Goal: Task Accomplishment & Management: Use online tool/utility

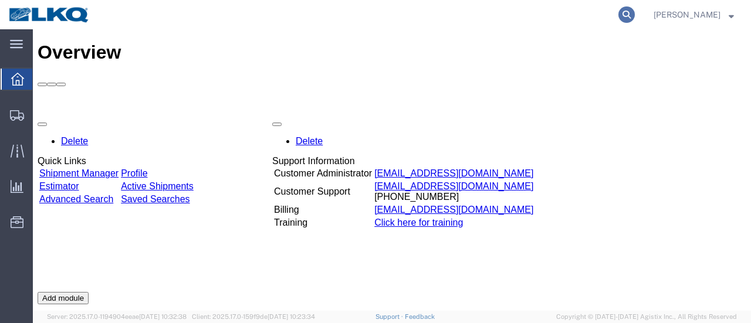
click at [635, 15] on icon at bounding box center [627, 14] width 16 height 16
click at [413, 16] on input "search" at bounding box center [440, 15] width 357 height 28
type input "56536119"
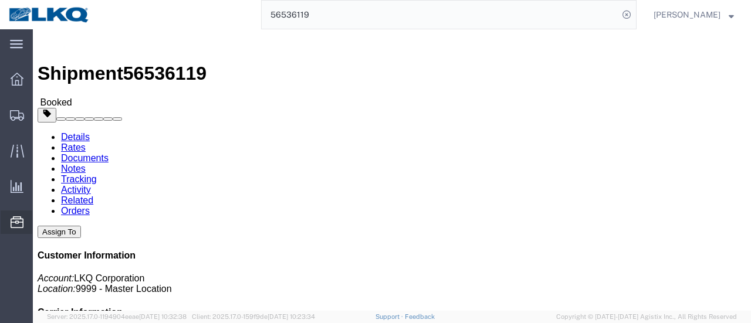
click at [0, 0] on span "Location Appointment" at bounding box center [0, 0] width 0 height 0
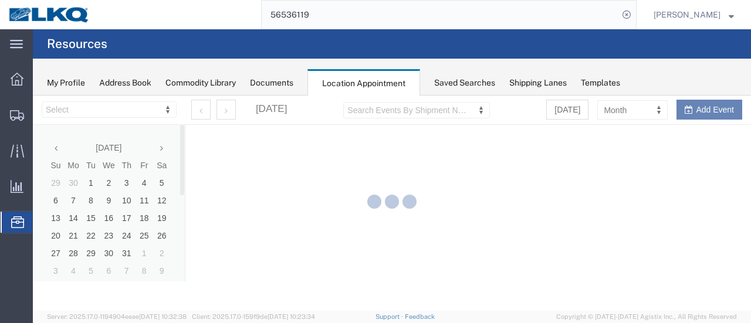
select select "28712"
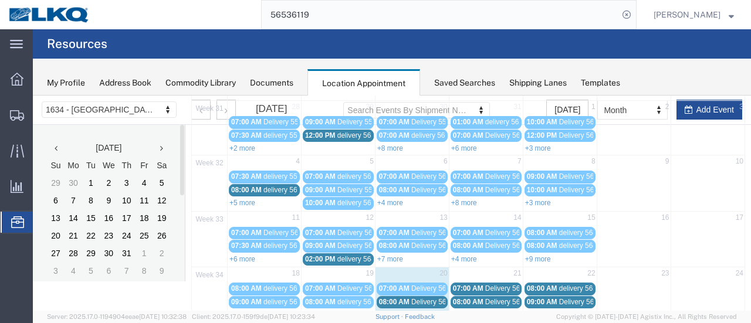
scroll to position [117, 0]
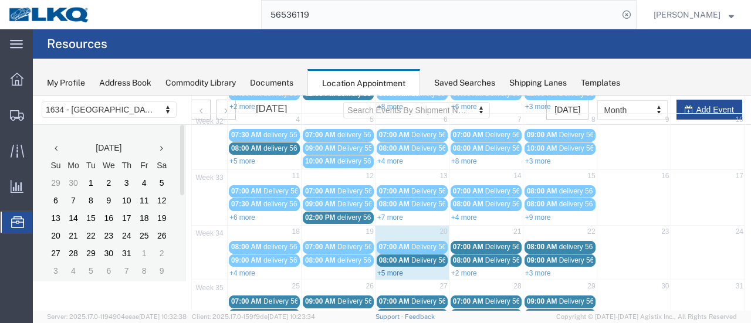
click at [386, 269] on link "+5 more" at bounding box center [390, 273] width 26 height 8
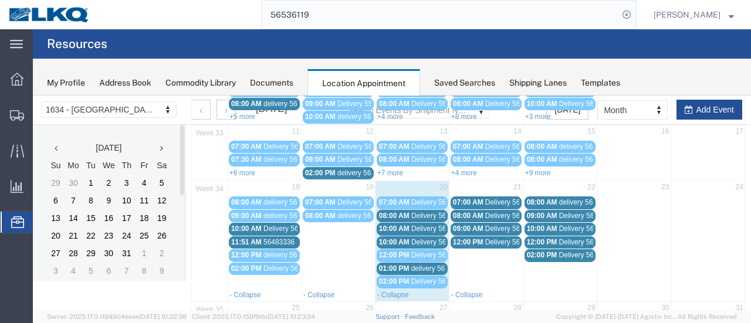
scroll to position [176, 0]
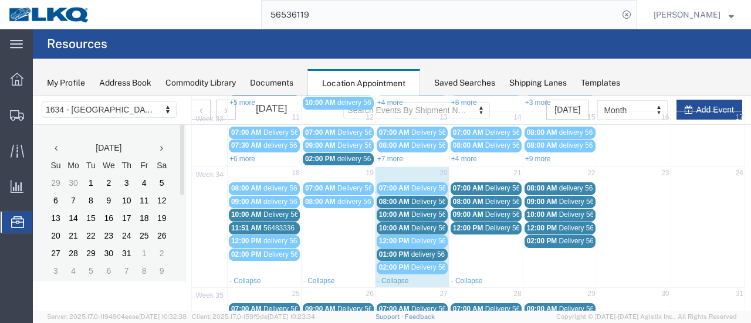
click at [428, 198] on span "Delivery 56191540" at bounding box center [440, 202] width 58 height 8
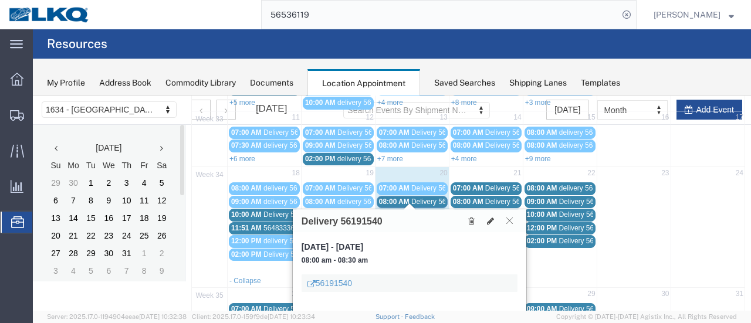
click at [514, 218] on button at bounding box center [510, 220] width 16 height 11
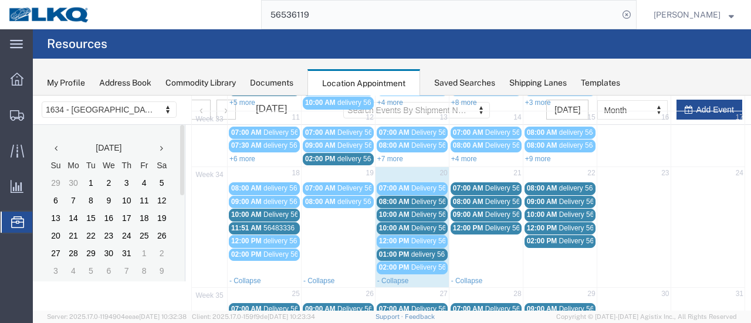
click at [414, 211] on span "Delivery 56178351" at bounding box center [440, 215] width 58 height 8
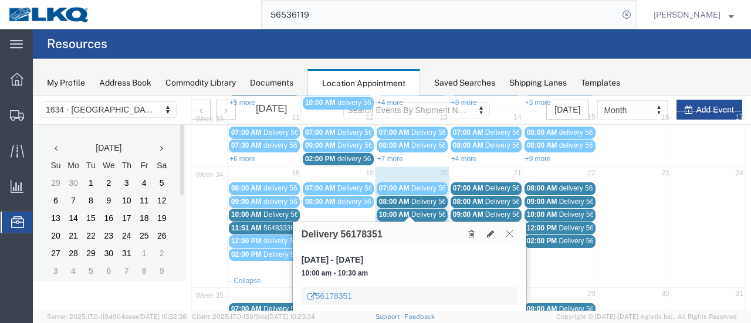
click at [510, 231] on icon at bounding box center [509, 233] width 6 height 7
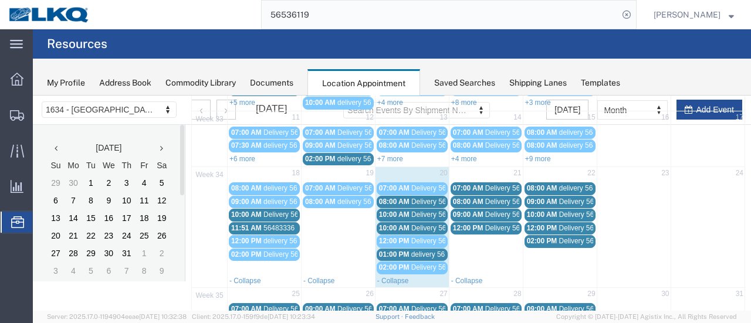
click at [400, 224] on span "10:00 AM" at bounding box center [394, 228] width 31 height 8
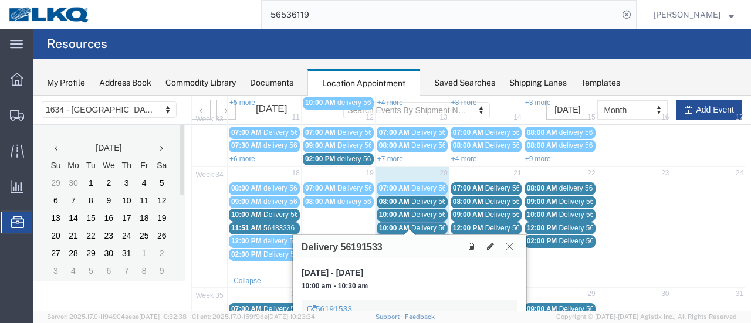
click at [511, 245] on icon at bounding box center [509, 246] width 6 height 7
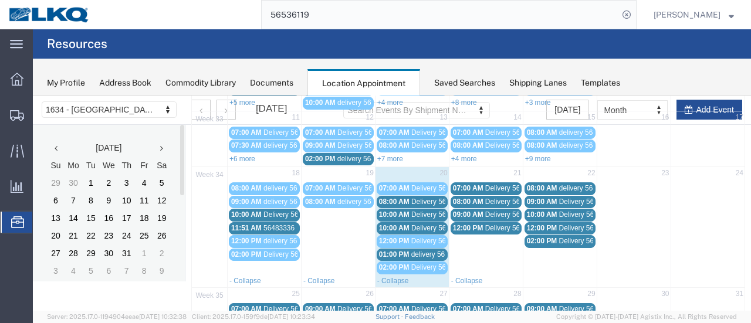
click at [420, 251] on span "delivery 56540104" at bounding box center [439, 255] width 57 height 8
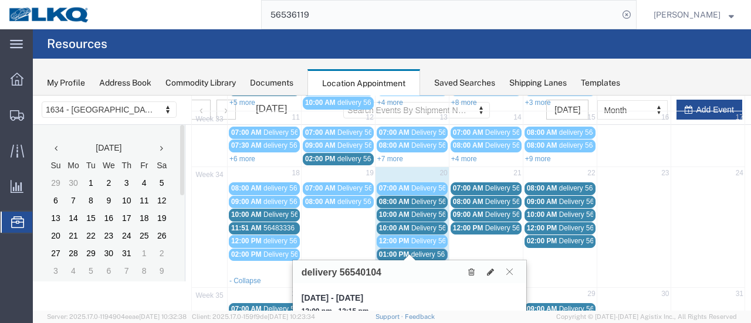
click at [509, 271] on icon at bounding box center [509, 271] width 6 height 7
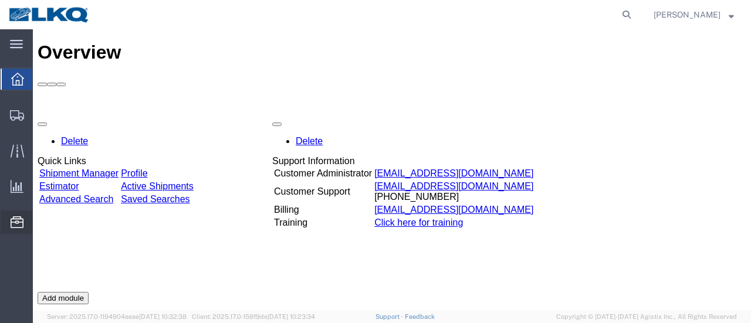
click at [0, 0] on span "Location Appointment" at bounding box center [0, 0] width 0 height 0
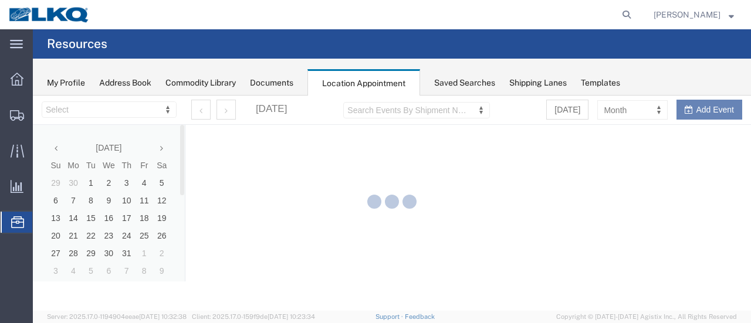
select select "28712"
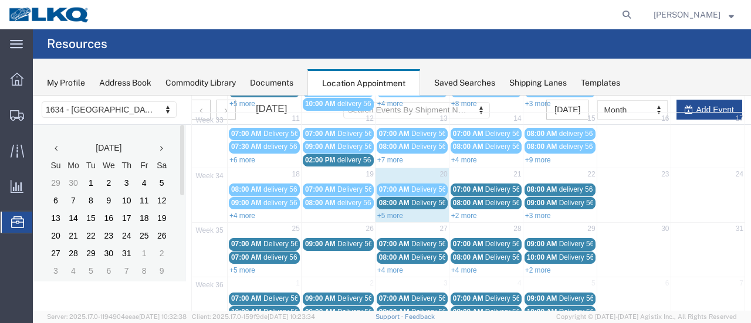
scroll to position [176, 0]
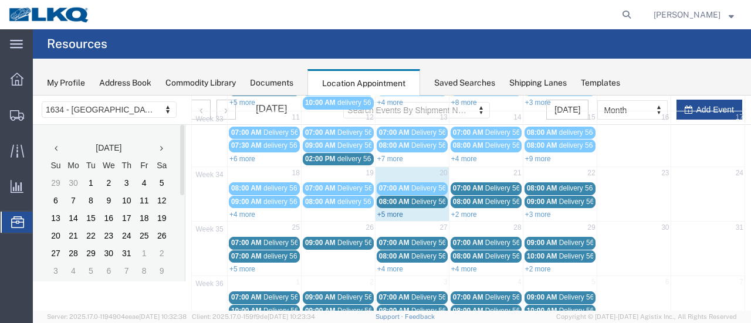
click at [381, 211] on link "+5 more" at bounding box center [390, 215] width 26 height 8
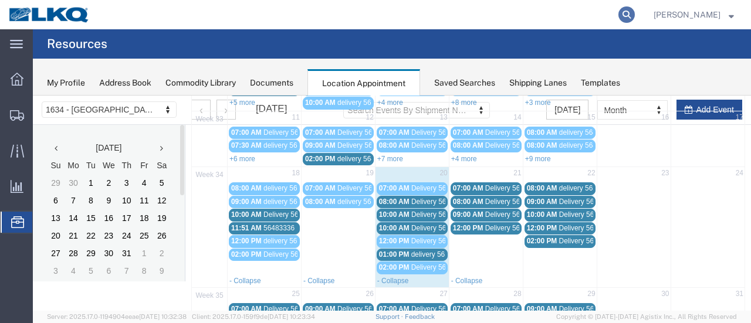
click at [635, 15] on icon at bounding box center [627, 14] width 16 height 16
click at [474, 15] on input "search" at bounding box center [440, 15] width 357 height 28
type input "56205327"
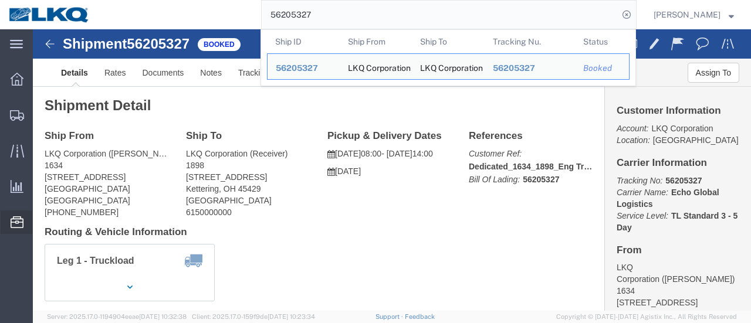
click at [0, 0] on span "Location Appointment" at bounding box center [0, 0] width 0 height 0
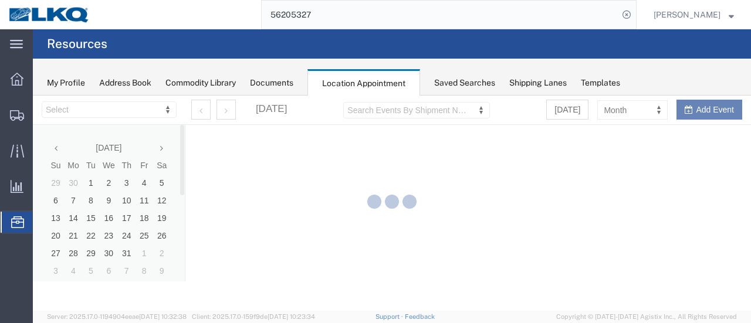
select select "28712"
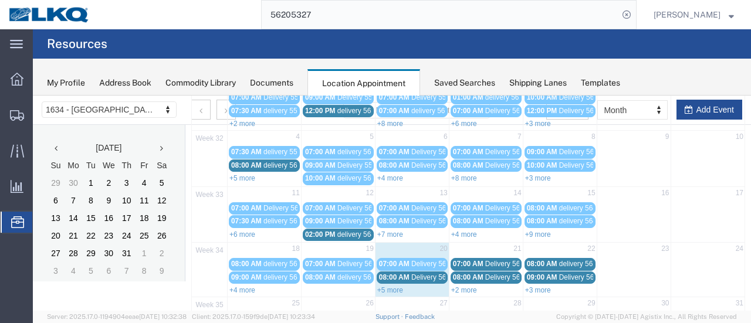
scroll to position [176, 0]
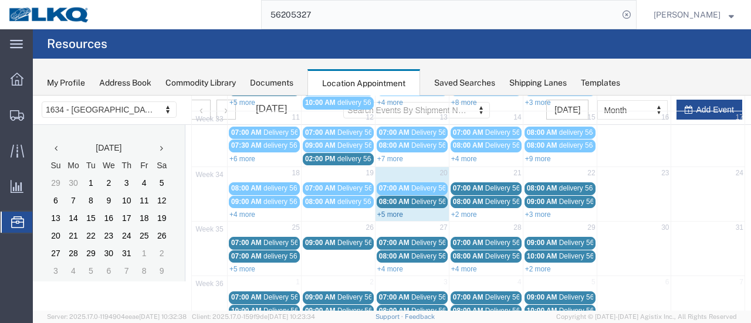
click at [384, 211] on link "+5 more" at bounding box center [390, 215] width 26 height 8
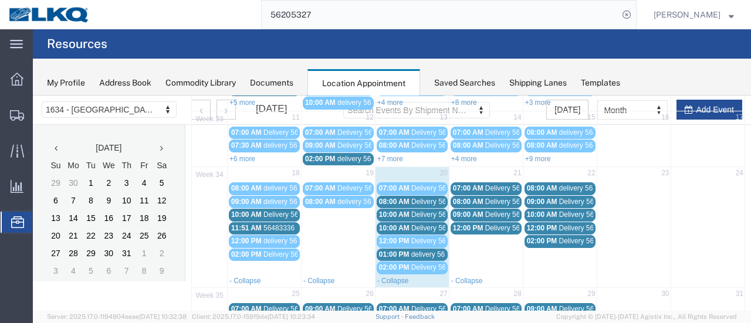
click at [434, 211] on span "Delivery 56178351" at bounding box center [440, 215] width 58 height 8
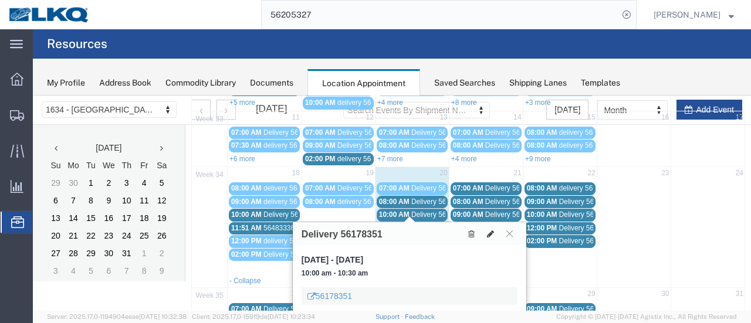
click at [491, 231] on icon at bounding box center [490, 234] width 7 height 8
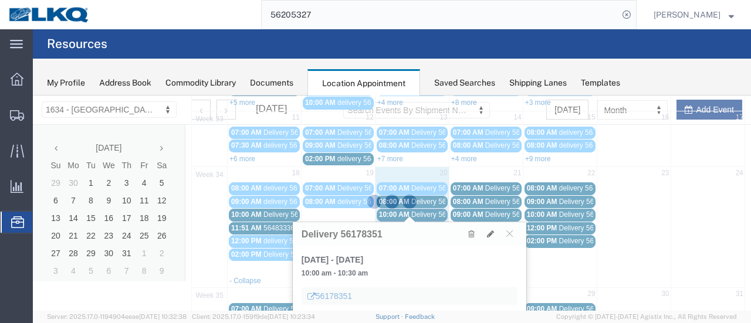
select select "1"
select select
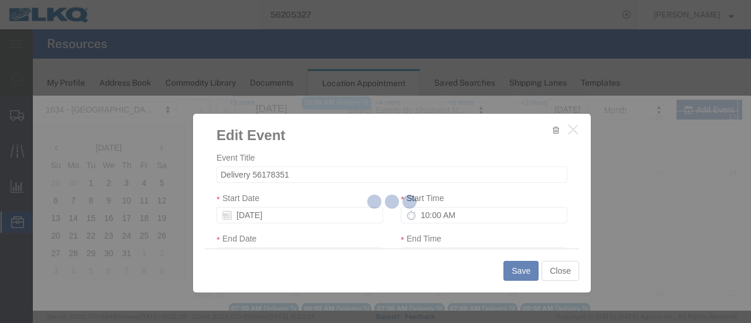
select select
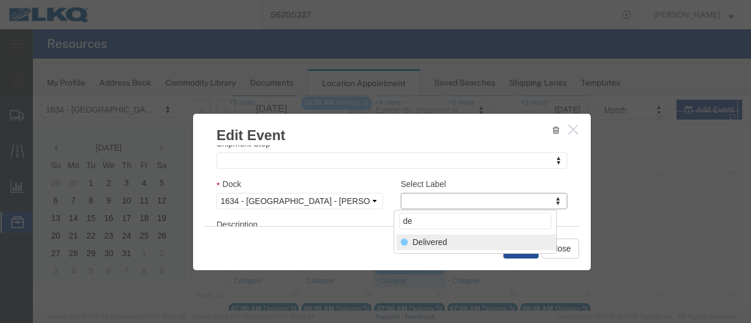
type input "de"
select select "40"
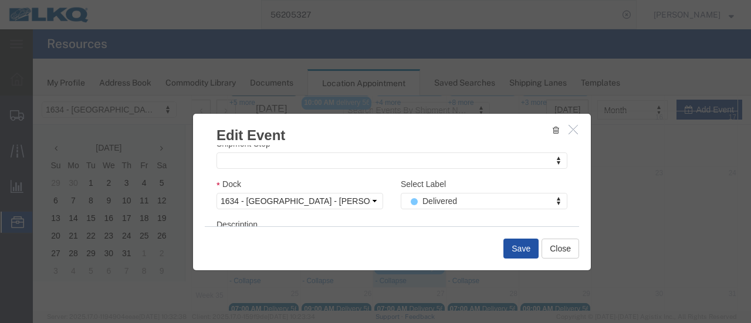
click at [526, 246] on button "Save" at bounding box center [521, 249] width 35 height 20
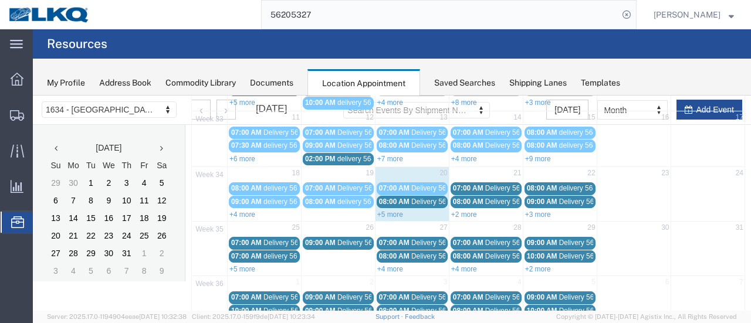
scroll to position [75, 0]
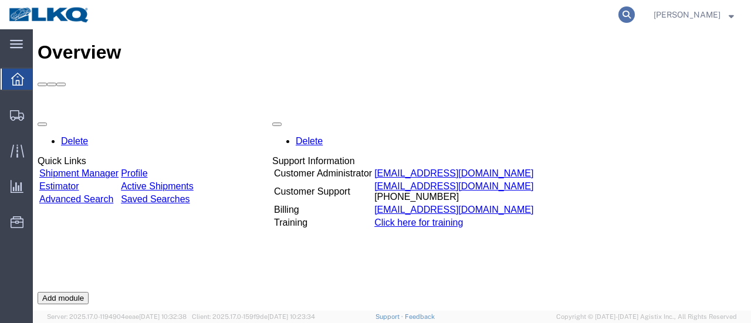
click at [635, 13] on icon at bounding box center [627, 14] width 16 height 16
click at [454, 12] on input "search" at bounding box center [440, 15] width 357 height 28
type input "56206303"
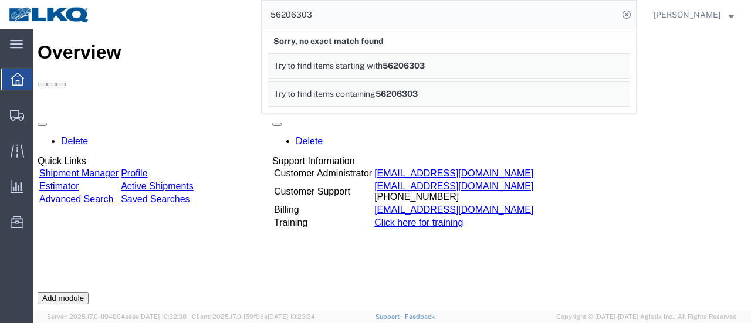
click at [14, 76] on icon at bounding box center [17, 79] width 13 height 13
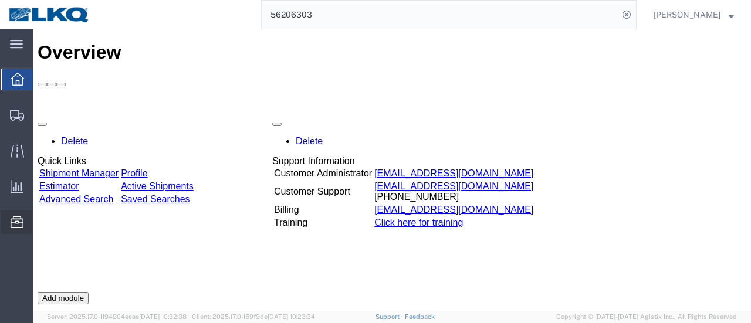
click at [0, 0] on span "Location Appointment" at bounding box center [0, 0] width 0 height 0
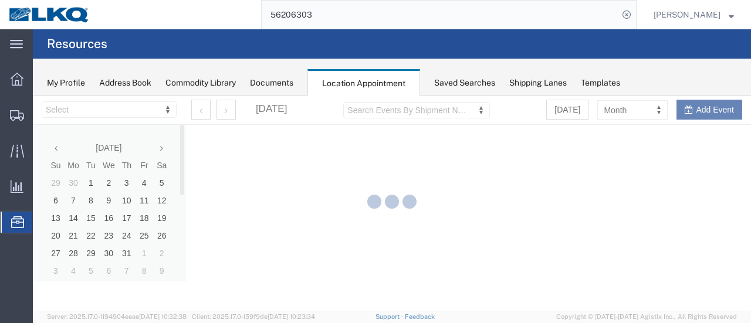
select select "28712"
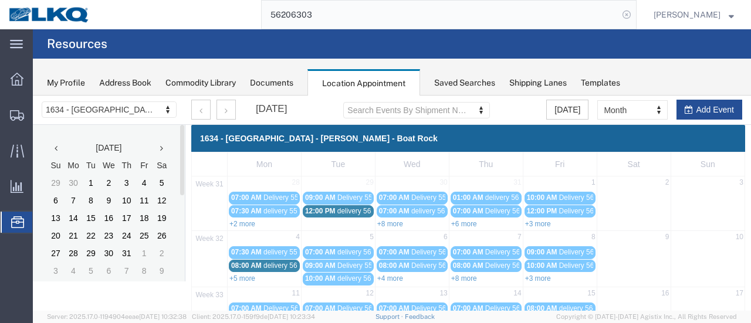
click at [635, 11] on icon at bounding box center [627, 14] width 16 height 16
click at [635, 12] on icon at bounding box center [627, 14] width 16 height 16
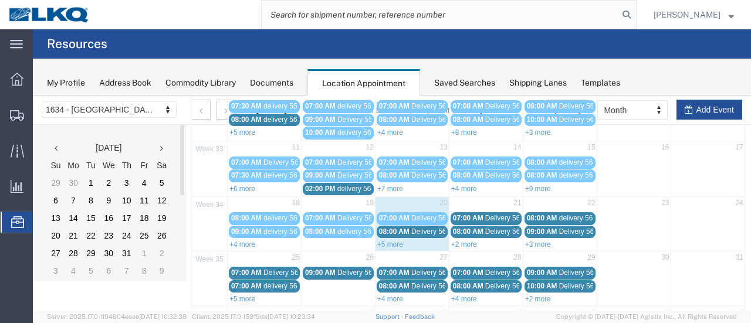
scroll to position [176, 0]
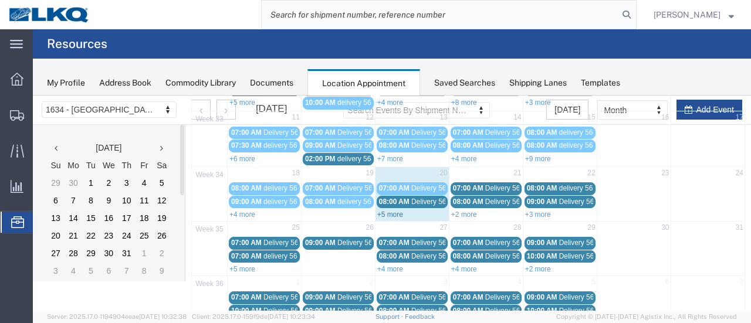
click at [387, 211] on link "+5 more" at bounding box center [390, 215] width 26 height 8
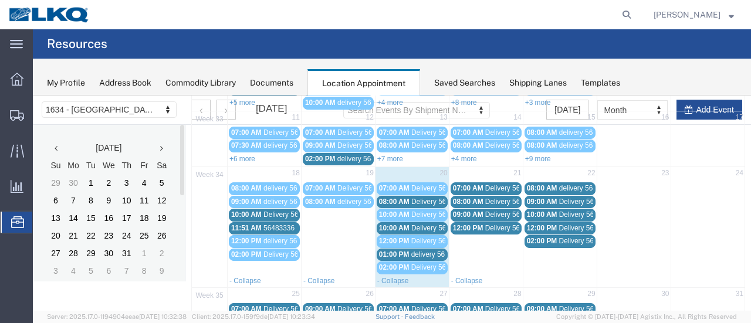
click at [418, 198] on span "Delivery 56191540" at bounding box center [440, 202] width 58 height 8
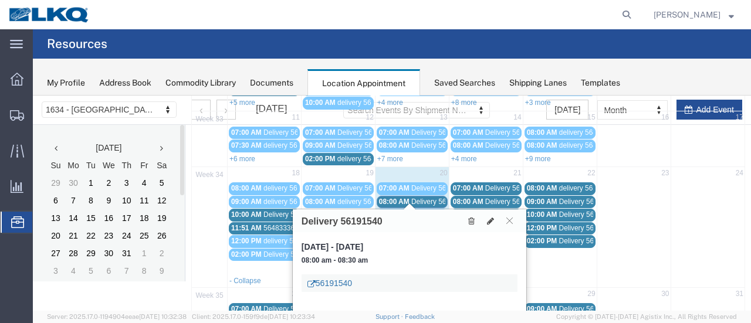
click at [329, 282] on link "56191540" at bounding box center [330, 284] width 45 height 12
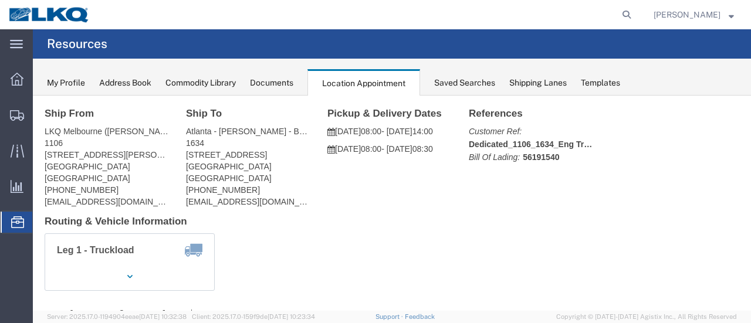
scroll to position [0, 0]
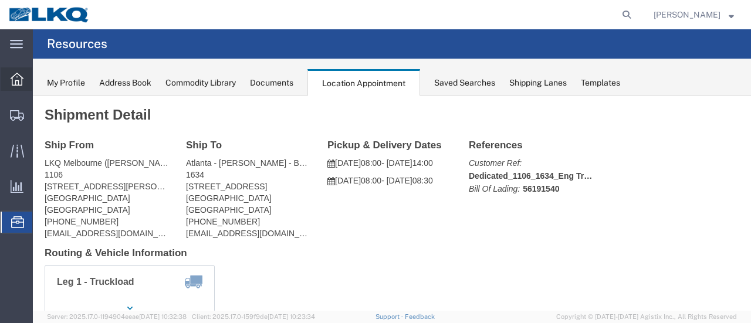
click at [12, 81] on icon at bounding box center [17, 79] width 13 height 13
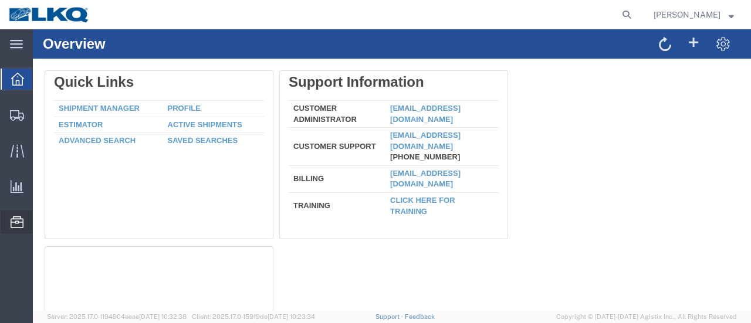
click at [0, 0] on span "Location Appointment" at bounding box center [0, 0] width 0 height 0
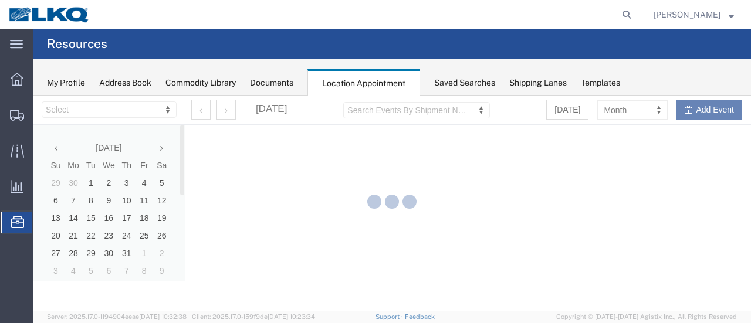
select select "28712"
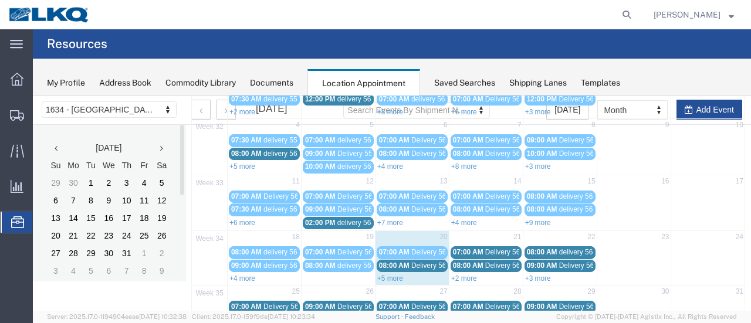
scroll to position [117, 0]
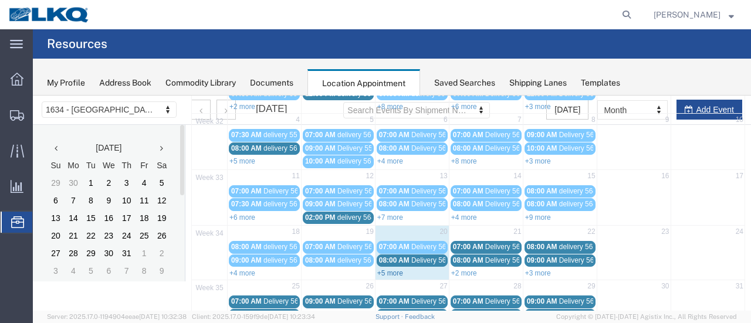
click at [386, 270] on link "+5 more" at bounding box center [390, 273] width 26 height 8
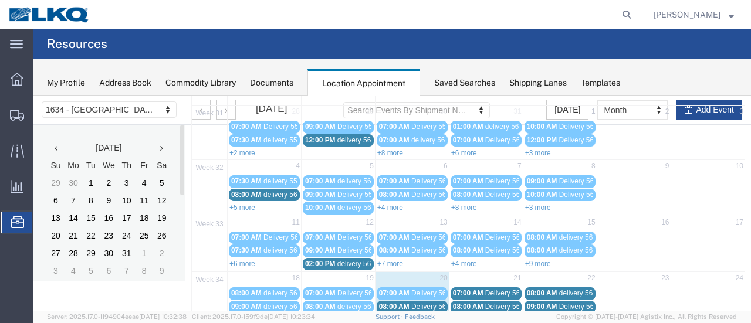
scroll to position [0, 0]
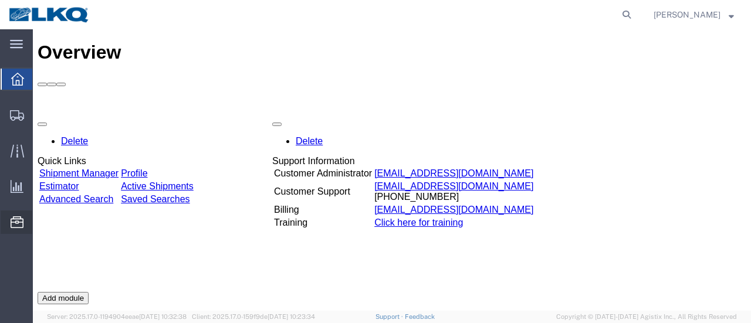
click at [0, 0] on span "Location Appointment" at bounding box center [0, 0] width 0 height 0
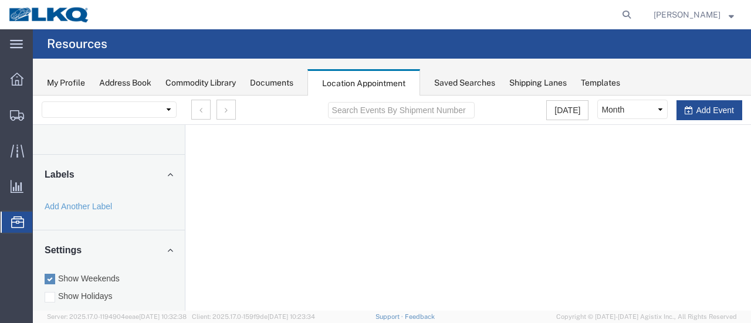
select select "28712"
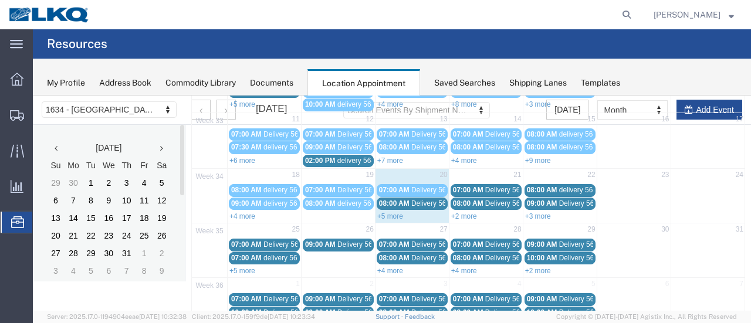
scroll to position [176, 0]
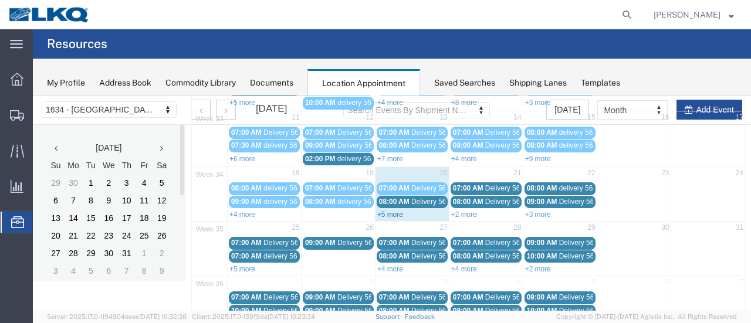
click at [385, 211] on link "+5 more" at bounding box center [390, 215] width 26 height 8
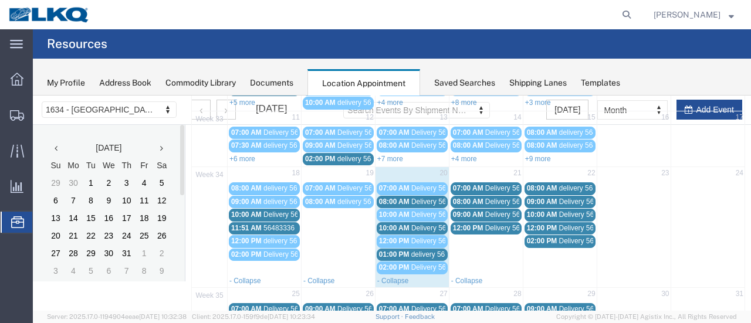
click at [433, 198] on span "Delivery 56191540" at bounding box center [440, 202] width 58 height 8
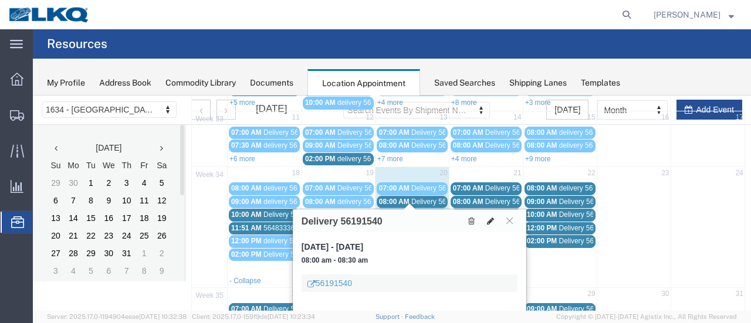
click at [492, 217] on icon at bounding box center [490, 221] width 7 height 8
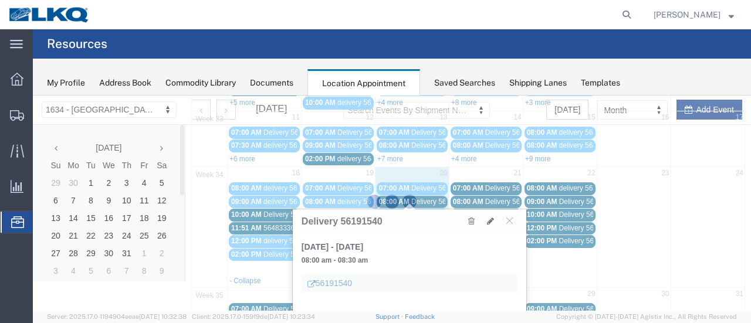
select select "1"
select select
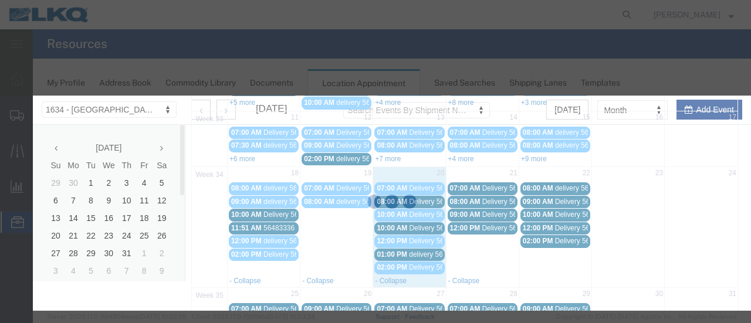
select select
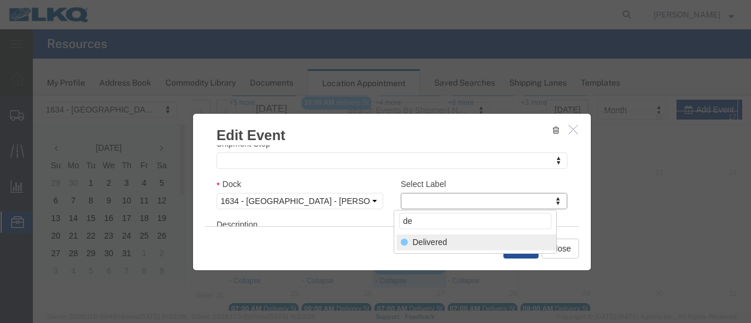
type input "de"
select select "40"
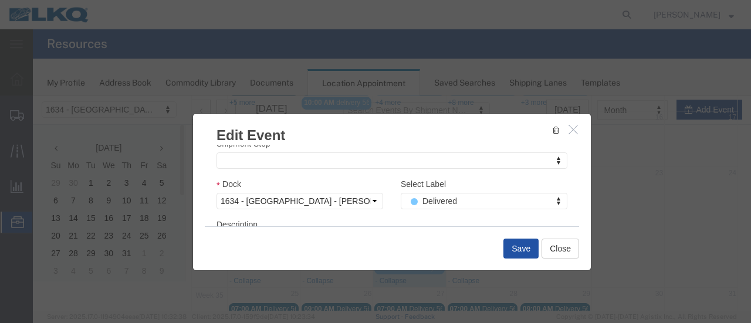
click at [518, 248] on button "Save" at bounding box center [521, 249] width 35 height 20
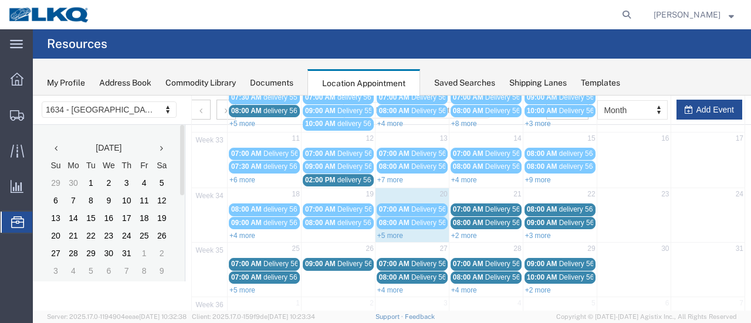
scroll to position [193, 0]
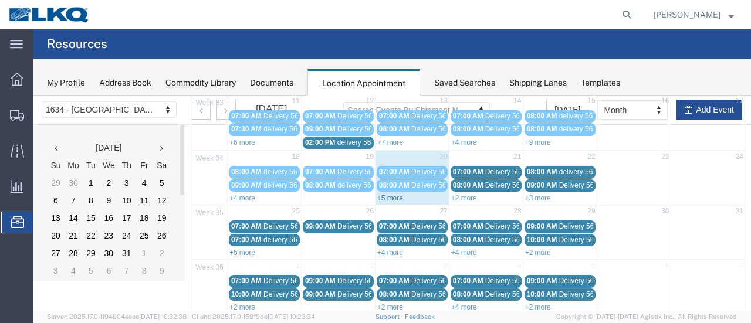
click at [386, 194] on link "+5 more" at bounding box center [390, 198] width 26 height 8
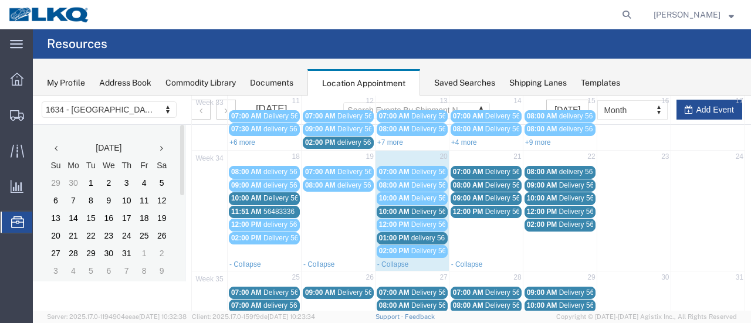
click at [424, 208] on span "Delivery 56191533" at bounding box center [440, 212] width 58 height 8
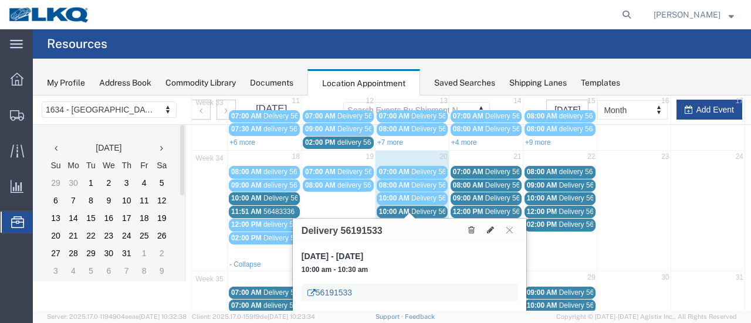
click at [333, 291] on link "56191533" at bounding box center [330, 293] width 45 height 12
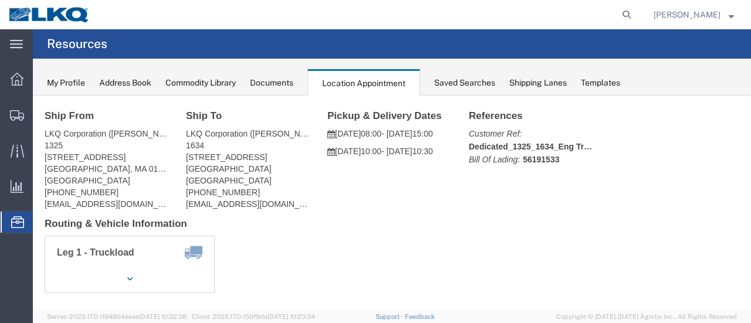
scroll to position [0, 0]
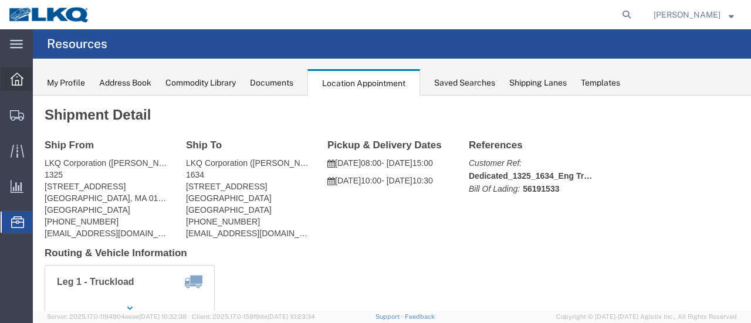
click at [15, 76] on icon at bounding box center [17, 79] width 13 height 13
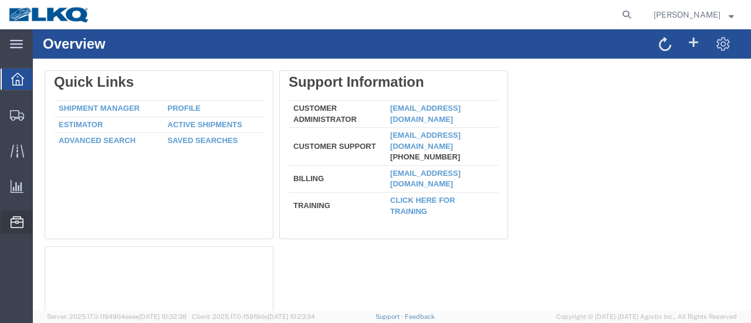
click at [0, 0] on span "Location Appointment" at bounding box center [0, 0] width 0 height 0
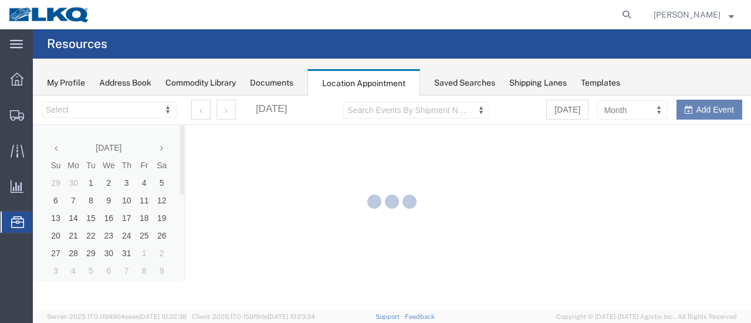
select select "28712"
